Goal: Task Accomplishment & Management: Manage account settings

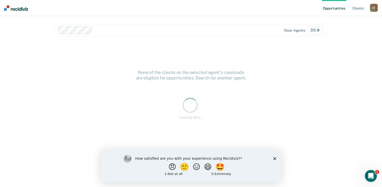
click at [271, 157] on div "How satisfied are you with your experience using Recidiviz? 😠 🙁 😑 😄 🤩 1 - Not a…" at bounding box center [191, 165] width 180 height 32
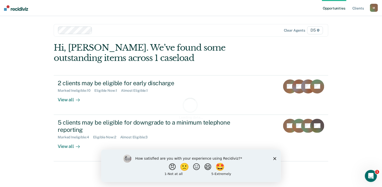
click at [275, 159] on icon "Close survey" at bounding box center [274, 158] width 3 height 3
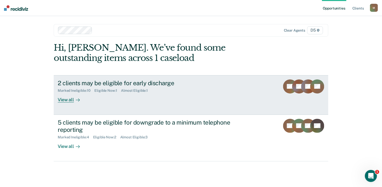
click at [64, 100] on div "View all" at bounding box center [72, 98] width 28 height 10
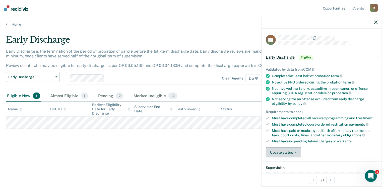
click at [292, 150] on button "Update status" at bounding box center [283, 152] width 35 height 10
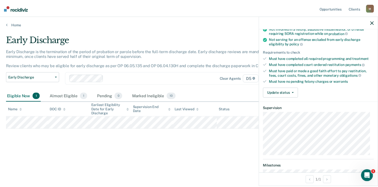
scroll to position [63, 0]
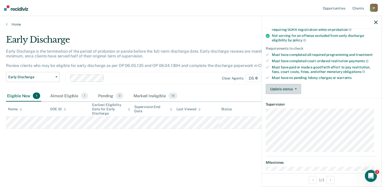
click at [287, 89] on button "Update status" at bounding box center [283, 89] width 35 height 10
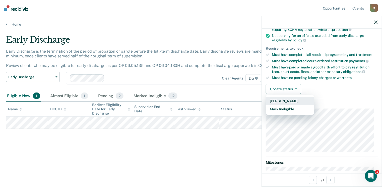
click at [289, 98] on button "[PERSON_NAME]" at bounding box center [290, 101] width 48 height 8
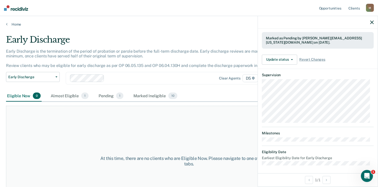
scroll to position [29, 0]
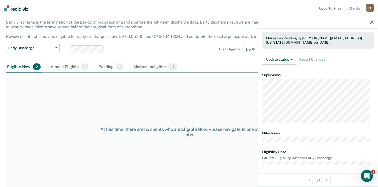
click at [372, 22] on icon "button" at bounding box center [372, 23] width 4 height 4
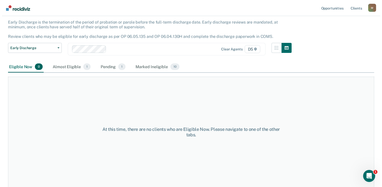
scroll to position [0, 0]
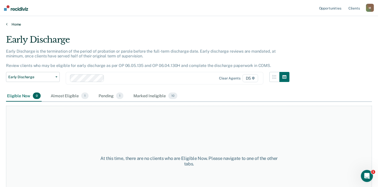
click at [14, 24] on link "Home" at bounding box center [189, 24] width 366 height 5
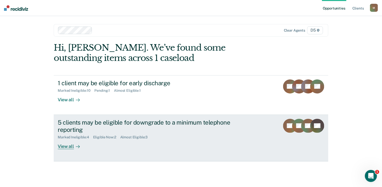
click at [68, 147] on div "View all" at bounding box center [72, 144] width 28 height 10
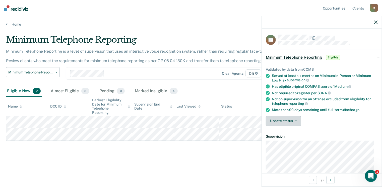
click at [283, 117] on button "Update status" at bounding box center [283, 121] width 35 height 10
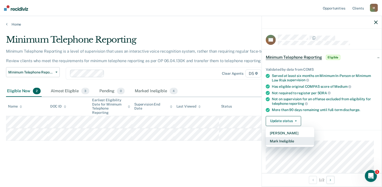
click at [289, 140] on button "Mark Ineligible" at bounding box center [290, 141] width 48 height 8
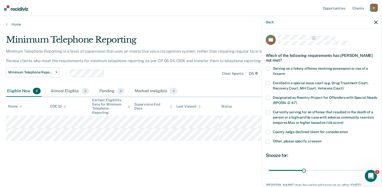
click at [268, 141] on span at bounding box center [268, 141] width 4 height 4
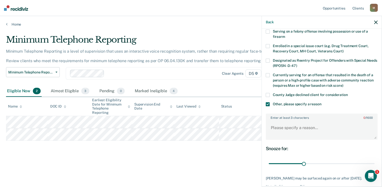
scroll to position [39, 0]
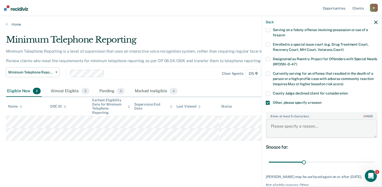
click at [277, 126] on textarea "Enter at least 3 characters 0 / 1600" at bounding box center [321, 128] width 111 height 19
click at [276, 127] on textarea "Enter at least 3 characters 0 / 1600" at bounding box center [321, 128] width 111 height 19
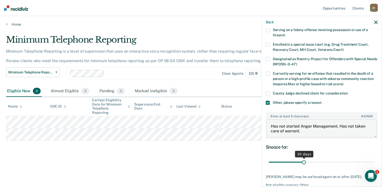
type textarea "Has not started Anger Management. Has not taken care of warrant."
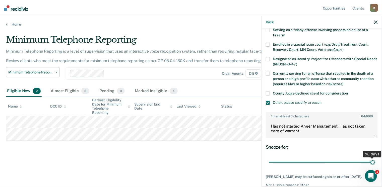
drag, startPoint x: 302, startPoint y: 160, endPoint x: 372, endPoint y: 158, distance: 69.5
type input "90"
click at [372, 158] on input "range" at bounding box center [322, 162] width 106 height 9
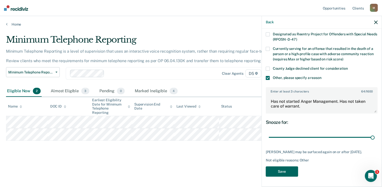
click at [280, 171] on button "Save" at bounding box center [282, 172] width 32 height 10
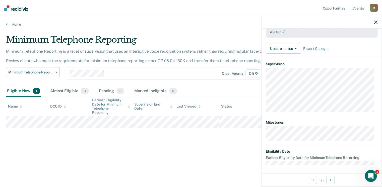
scroll to position [62, 0]
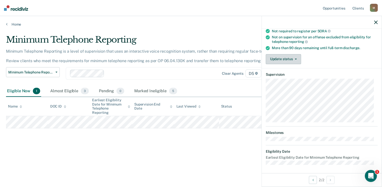
click at [286, 58] on button "Update status" at bounding box center [283, 59] width 35 height 10
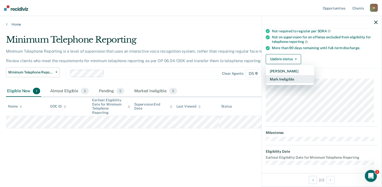
click at [286, 78] on button "Mark Ineligible" at bounding box center [290, 79] width 48 height 8
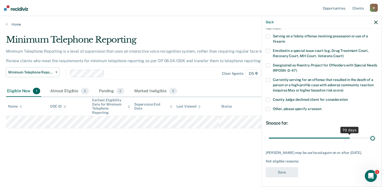
scroll to position [37, 0]
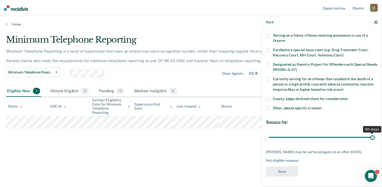
drag, startPoint x: 304, startPoint y: 133, endPoint x: 383, endPoint y: 131, distance: 79.5
type input "90"
click at [374, 133] on input "range" at bounding box center [322, 137] width 106 height 9
click at [266, 106] on span at bounding box center [268, 108] width 4 height 4
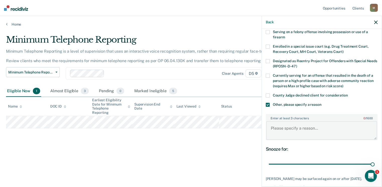
click at [284, 129] on textarea "Enter at least 3 characters 0 / 1600" at bounding box center [321, 130] width 111 height 19
type textarea "Unable to complete phone reporting mentally."
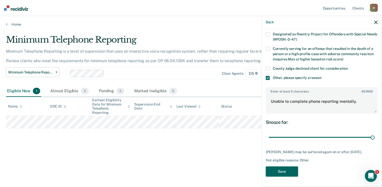
click at [284, 171] on button "Save" at bounding box center [282, 172] width 32 height 10
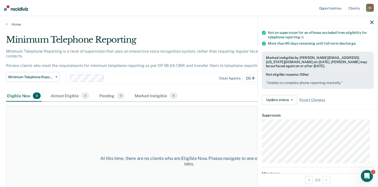
click at [371, 22] on icon "button" at bounding box center [372, 23] width 4 height 4
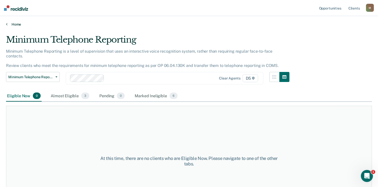
click at [8, 24] on link "Home" at bounding box center [189, 24] width 366 height 5
